Goal: Task Accomplishment & Management: Manage account settings

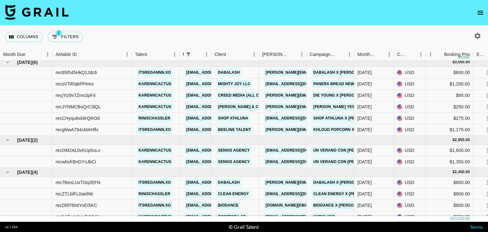
scroll to position [67, 0]
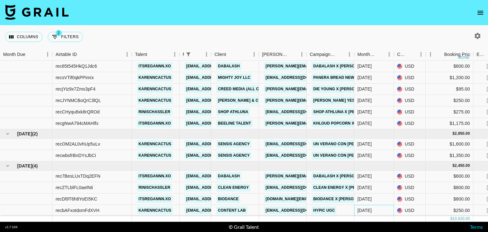
click at [366, 207] on div "Oct '25" at bounding box center [364, 210] width 14 height 6
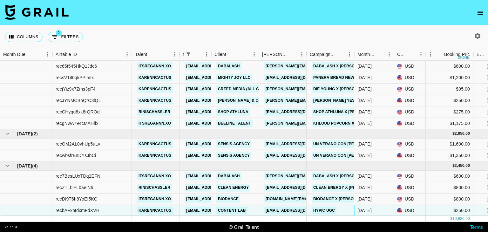
click at [372, 205] on div "Oct '25" at bounding box center [374, 210] width 40 height 11
click at [379, 206] on div "Oct '25" at bounding box center [374, 210] width 40 height 11
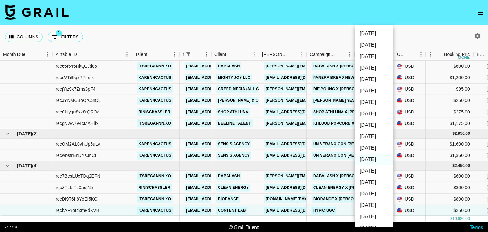
click at [375, 169] on li "Sep '25" at bounding box center [373, 170] width 39 height 11
type input "Sep '25"
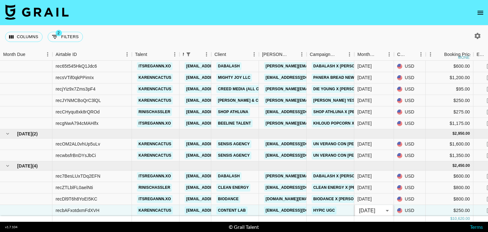
click at [378, 230] on footer "v 1.7.104 © Grail Talent Terms" at bounding box center [244, 227] width 488 height 10
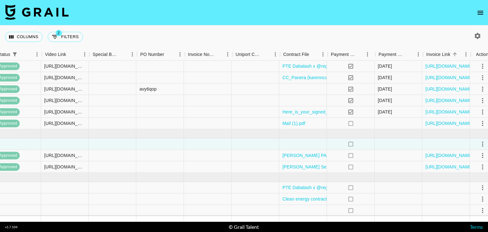
scroll to position [67, 571]
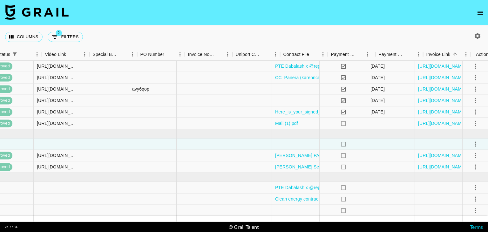
drag, startPoint x: 205, startPoint y: 221, endPoint x: 488, endPoint y: 205, distance: 283.5
click at [488, 205] on div "recf5KL99A3lZB2jh rinischassler isabelreyna@grail-talent.com Shop Athluna mia@s…" at bounding box center [244, 141] width 488 height 161
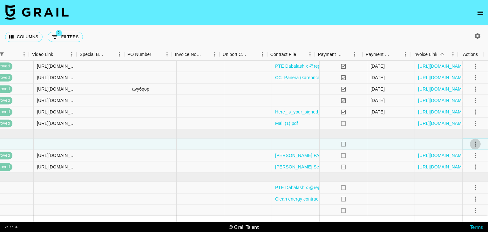
click at [471, 143] on icon "select merge strategy" at bounding box center [475, 144] width 8 height 8
click at [456, 196] on div "Approve" at bounding box center [461, 198] width 19 height 8
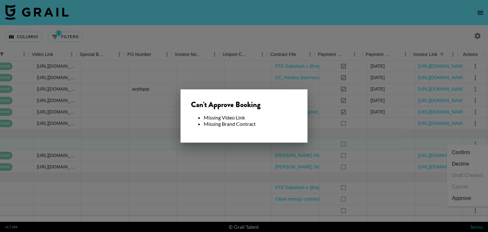
click at [299, 145] on div at bounding box center [244, 116] width 488 height 232
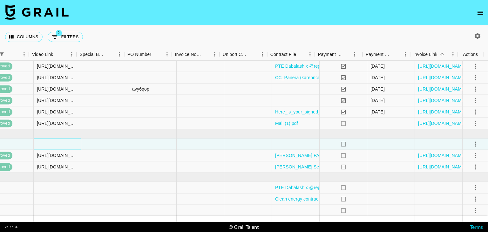
click at [65, 143] on div at bounding box center [58, 143] width 48 height 11
click at [291, 140] on div at bounding box center [296, 143] width 48 height 11
click at [61, 139] on div at bounding box center [58, 143] width 48 height 11
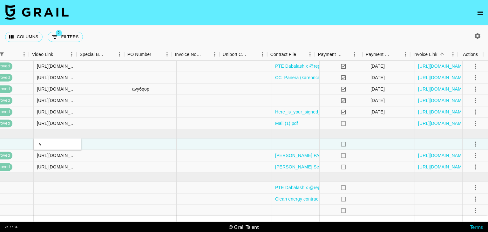
click at [61, 141] on input "v" at bounding box center [57, 143] width 47 height 5
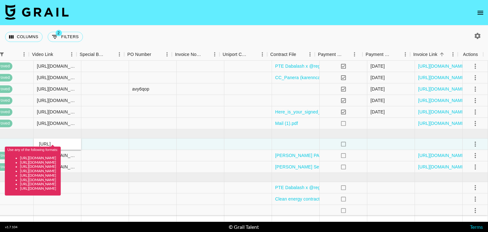
scroll to position [0, 0]
type input "h"
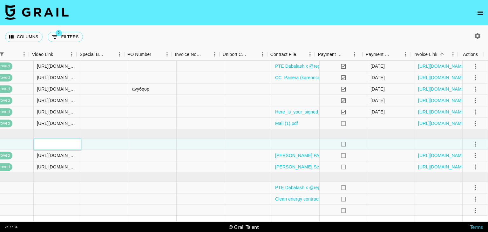
paste input "https://www.instagram.com/reel/DPE5jdhjuG9/?utm_source=ig_web_copy_link&igsh=MX…"
type input "https://www.instagram.com/reel/DPE5jdhjuG9/?utm_source=ig_web_copy_link&igsh=MX…"
click at [131, 165] on div at bounding box center [153, 166] width 48 height 11
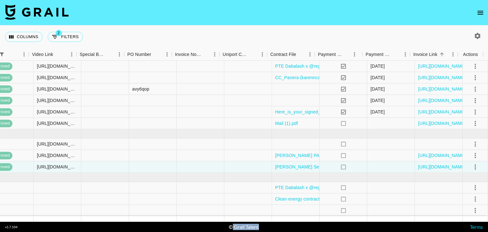
drag, startPoint x: 283, startPoint y: 222, endPoint x: 231, endPoint y: 236, distance: 53.8
click at [231, 232] on html "Columns 2 Filters + Booking Month Due Airtable ID Talent Manager Client Booker …" at bounding box center [244, 116] width 488 height 232
click at [472, 140] on icon "select merge strategy" at bounding box center [475, 144] width 8 height 8
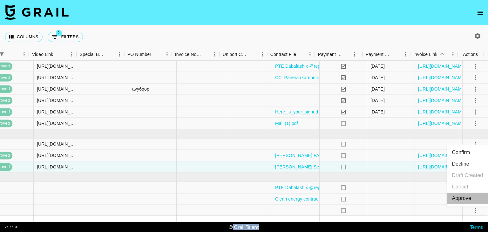
click at [464, 198] on div "Approve" at bounding box center [461, 198] width 19 height 8
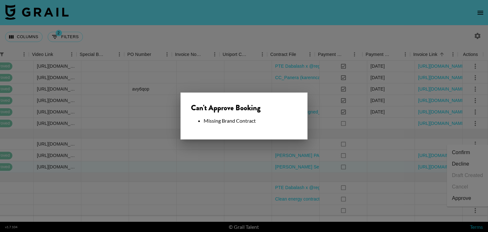
click at [379, 159] on div at bounding box center [244, 116] width 488 height 232
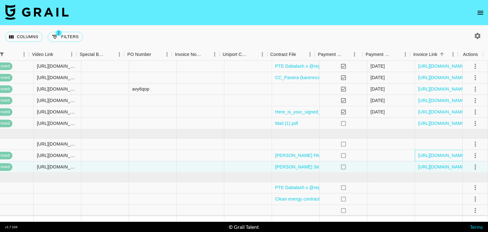
click at [441, 150] on div "https://in.xero.com/hAYQUj6UUcyr2Y7EH0pxDriqdjHmX6iTRq94qcix" at bounding box center [439, 155] width 48 height 11
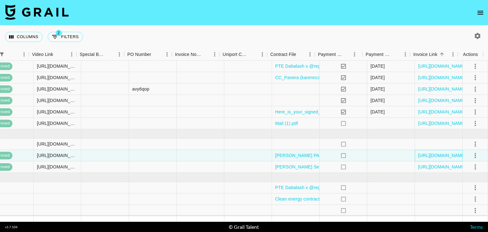
click at [441, 150] on div "https://in.xero.com/hAYQUj6UUcyr2Y7EH0pxDriqdjHmX6iTRq94qcix" at bounding box center [439, 155] width 48 height 11
click at [438, 141] on div at bounding box center [439, 143] width 48 height 11
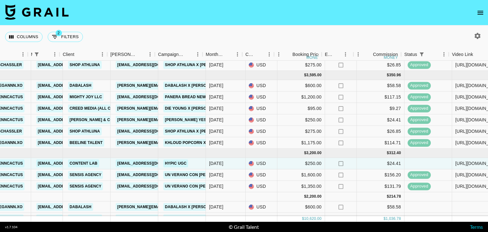
scroll to position [43, 148]
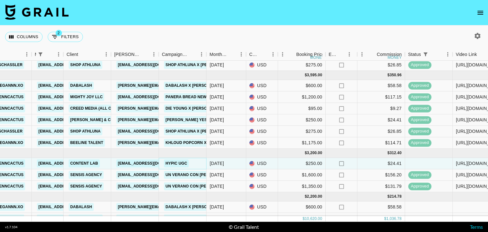
click at [172, 163] on link "Hypic UGC" at bounding box center [176, 163] width 25 height 8
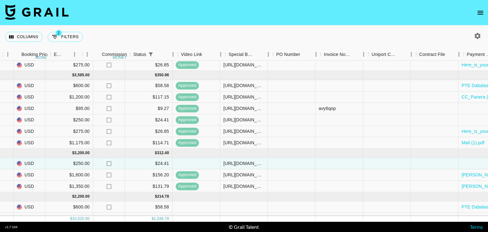
scroll to position [43, 571]
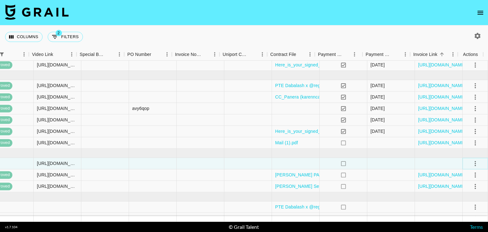
click at [475, 163] on icon "select merge strategy" at bounding box center [475, 163] width 1 height 5
click at [456, 224] on div "Approve" at bounding box center [461, 223] width 19 height 8
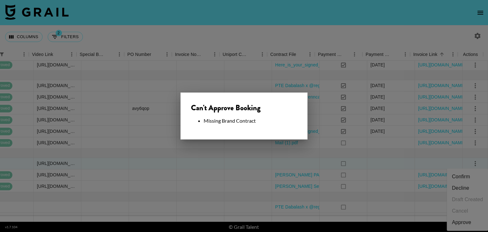
click at [354, 152] on div at bounding box center [244, 116] width 488 height 232
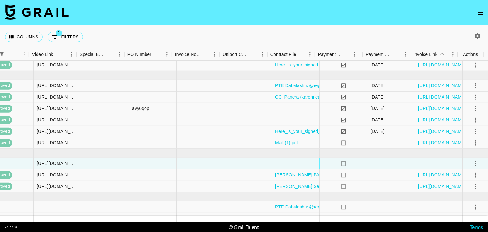
click at [301, 163] on div at bounding box center [296, 163] width 48 height 11
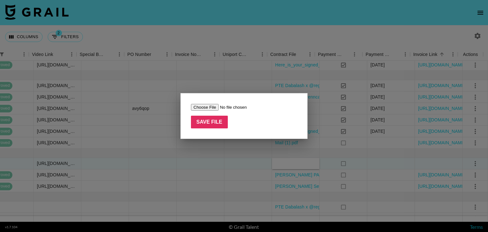
click at [241, 177] on div at bounding box center [244, 116] width 488 height 232
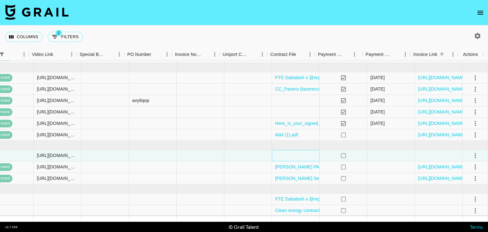
scroll to position [57, 571]
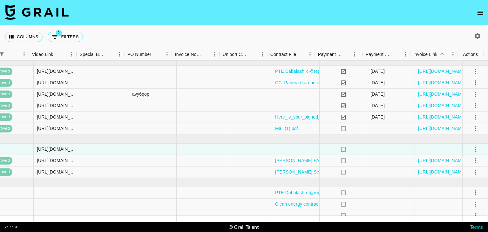
click at [475, 149] on icon "select merge strategy" at bounding box center [475, 148] width 1 height 5
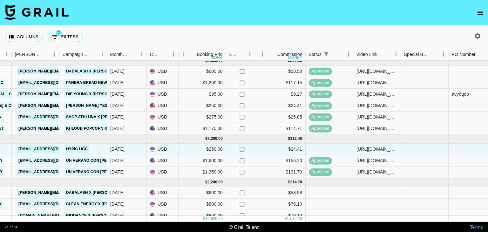
scroll to position [57, 266]
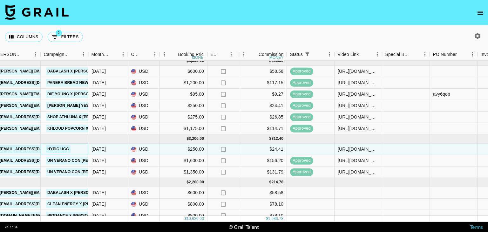
click at [67, 147] on link "Hypic UGC" at bounding box center [58, 149] width 25 height 8
click at [85, 148] on div "Hypic UGC" at bounding box center [65, 149] width 48 height 11
click at [79, 150] on div "Hypic UGC" at bounding box center [65, 149] width 48 height 11
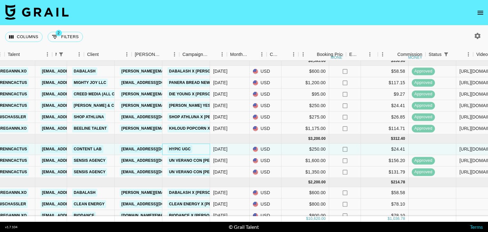
scroll to position [57, 125]
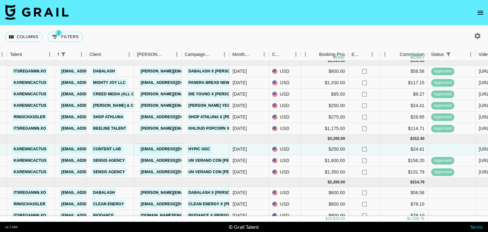
click at [169, 148] on link "[EMAIL_ADDRESS][DOMAIN_NAME]" at bounding box center [174, 149] width 71 height 8
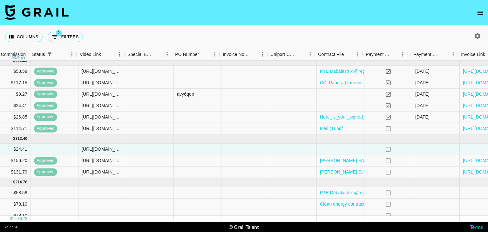
scroll to position [57, 523]
click at [351, 147] on div at bounding box center [339, 149] width 48 height 11
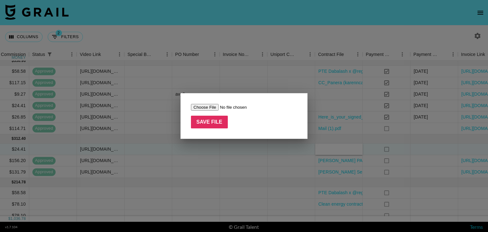
click at [211, 106] on input "file" at bounding box center [231, 107] width 80 height 7
type input "C:\fakepath\Hypic 03 - Influencer Agreement (@karenncactus) (1).pdf"
click at [219, 125] on input "Save File" at bounding box center [209, 122] width 37 height 13
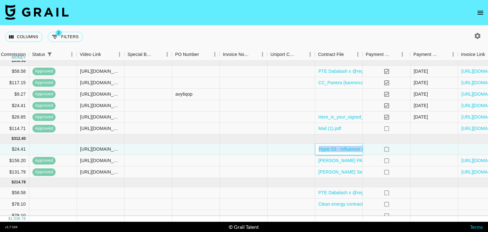
scroll to position [57, 571]
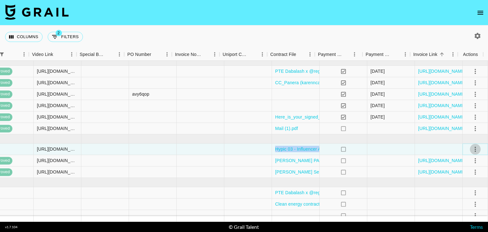
click at [472, 150] on icon "select merge strategy" at bounding box center [475, 149] width 8 height 8
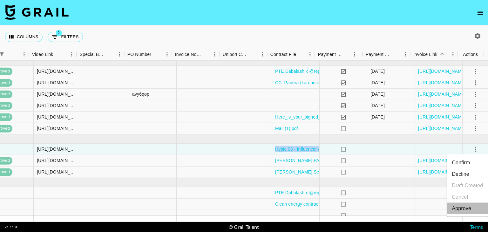
click at [472, 206] on li "Approve" at bounding box center [467, 208] width 41 height 11
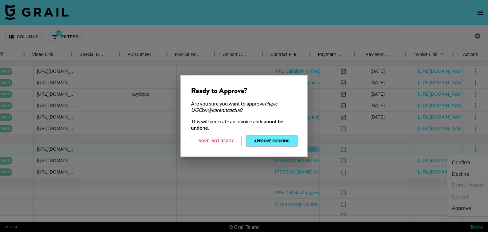
click at [291, 141] on button "Approve Booking" at bounding box center [271, 141] width 51 height 10
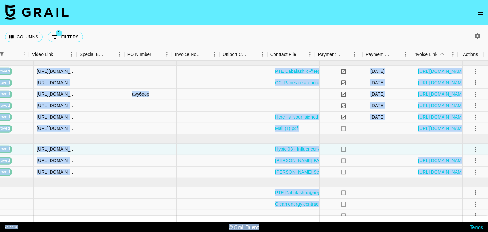
drag, startPoint x: 379, startPoint y: 224, endPoint x: 308, endPoint y: 217, distance: 70.5
click at [308, 217] on section "Columns 2 Filters + Booking Month Due Airtable ID Talent Manager Client Booker …" at bounding box center [244, 116] width 488 height 232
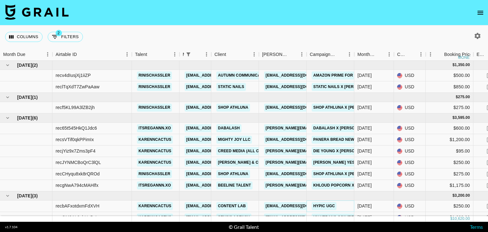
click at [321, 205] on link "Hypic UGC" at bounding box center [324, 206] width 25 height 8
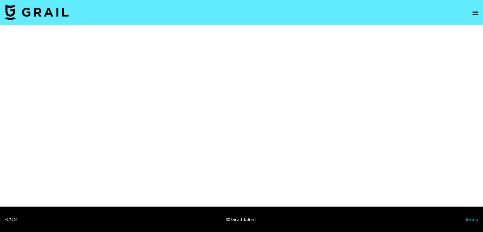
select select "Brand"
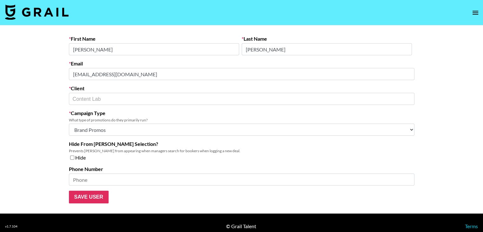
scroll to position [7, 0]
